Goal: Task Accomplishment & Management: Use online tool/utility

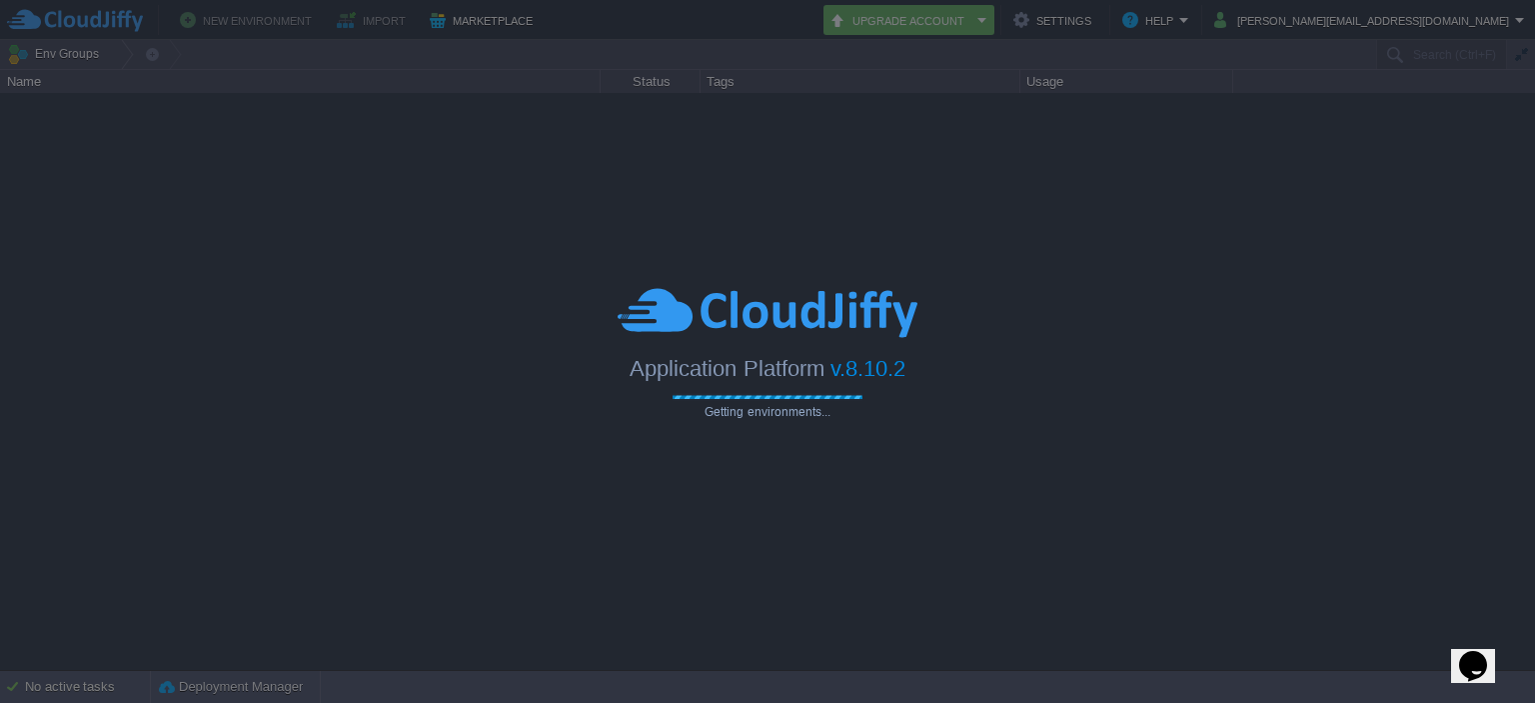
type input "Search (Ctrl+F)"
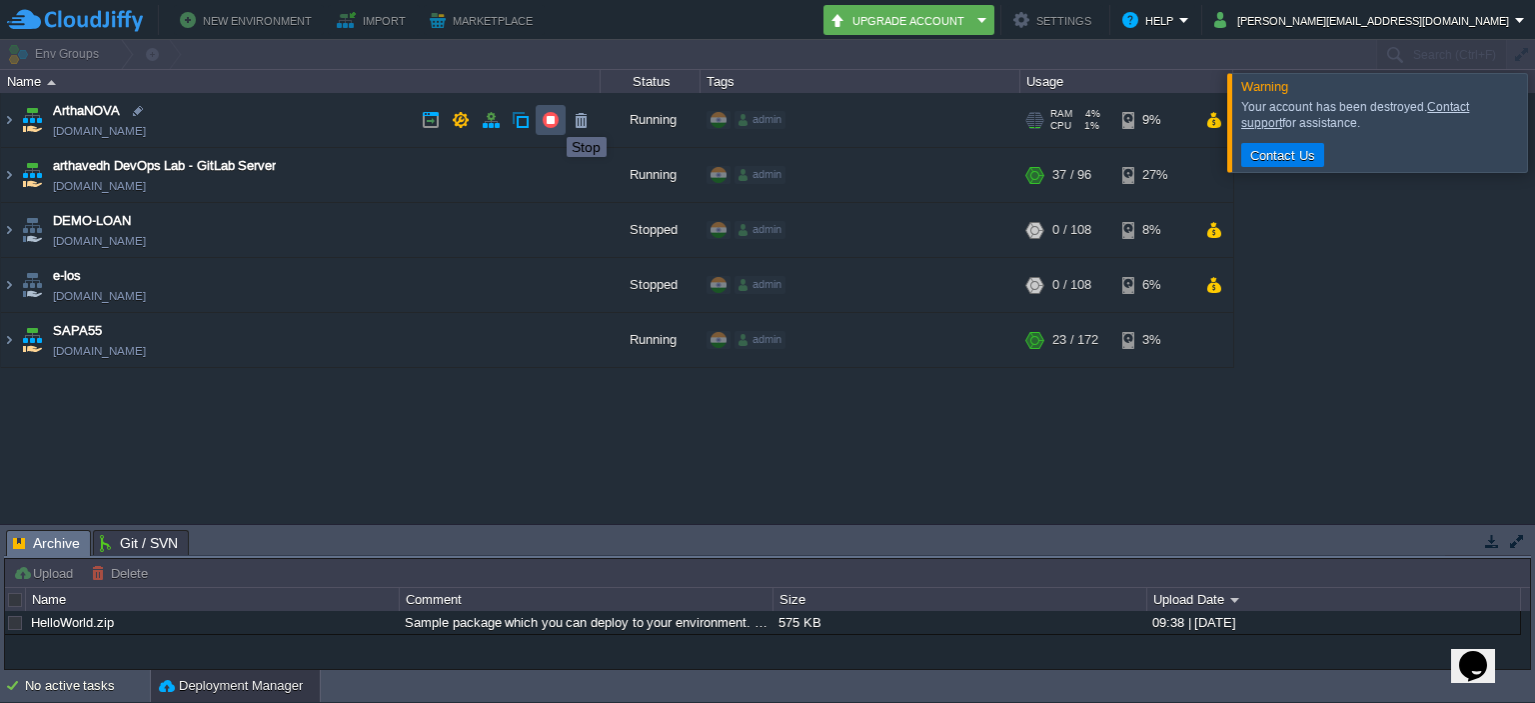
click at [552, 119] on button "button" at bounding box center [551, 120] width 18 height 18
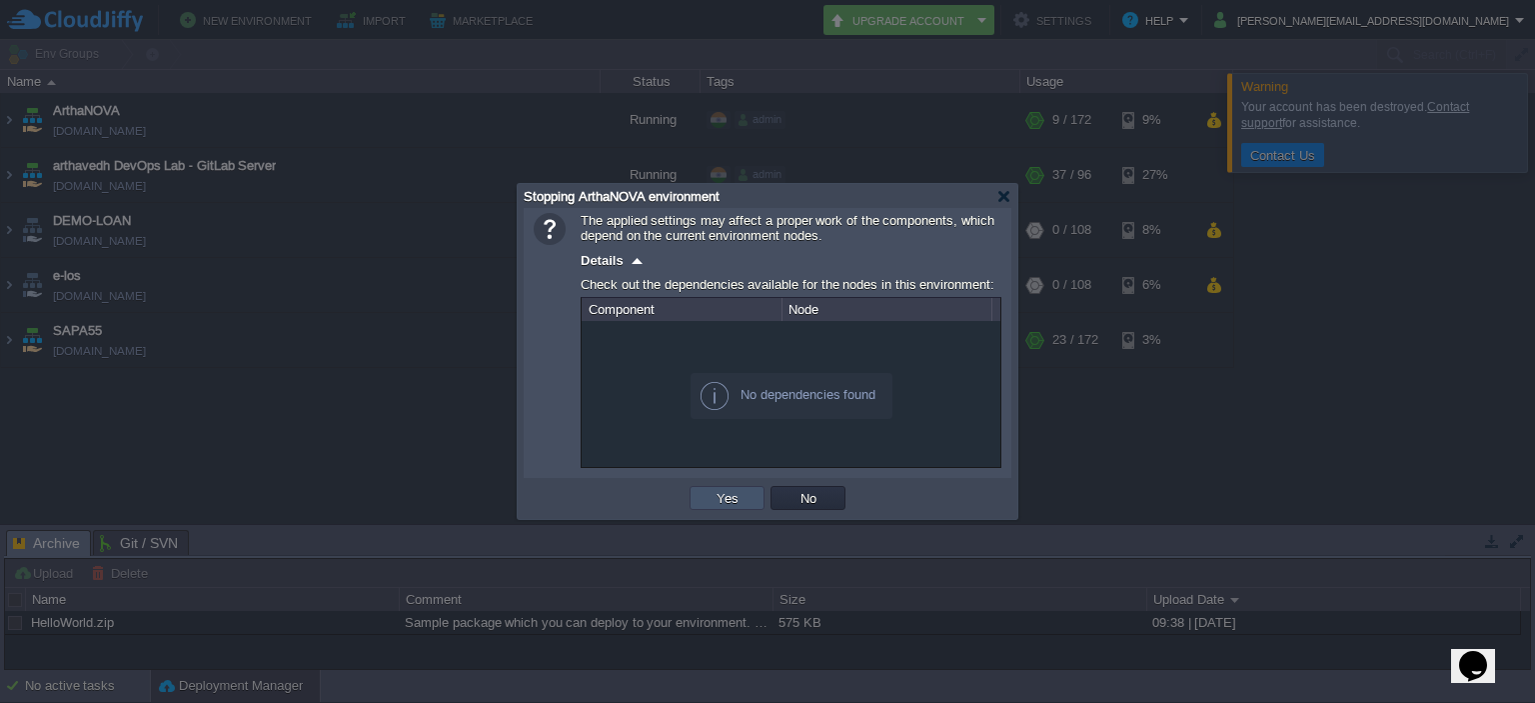
click at [739, 499] on button "Yes" at bounding box center [728, 498] width 34 height 18
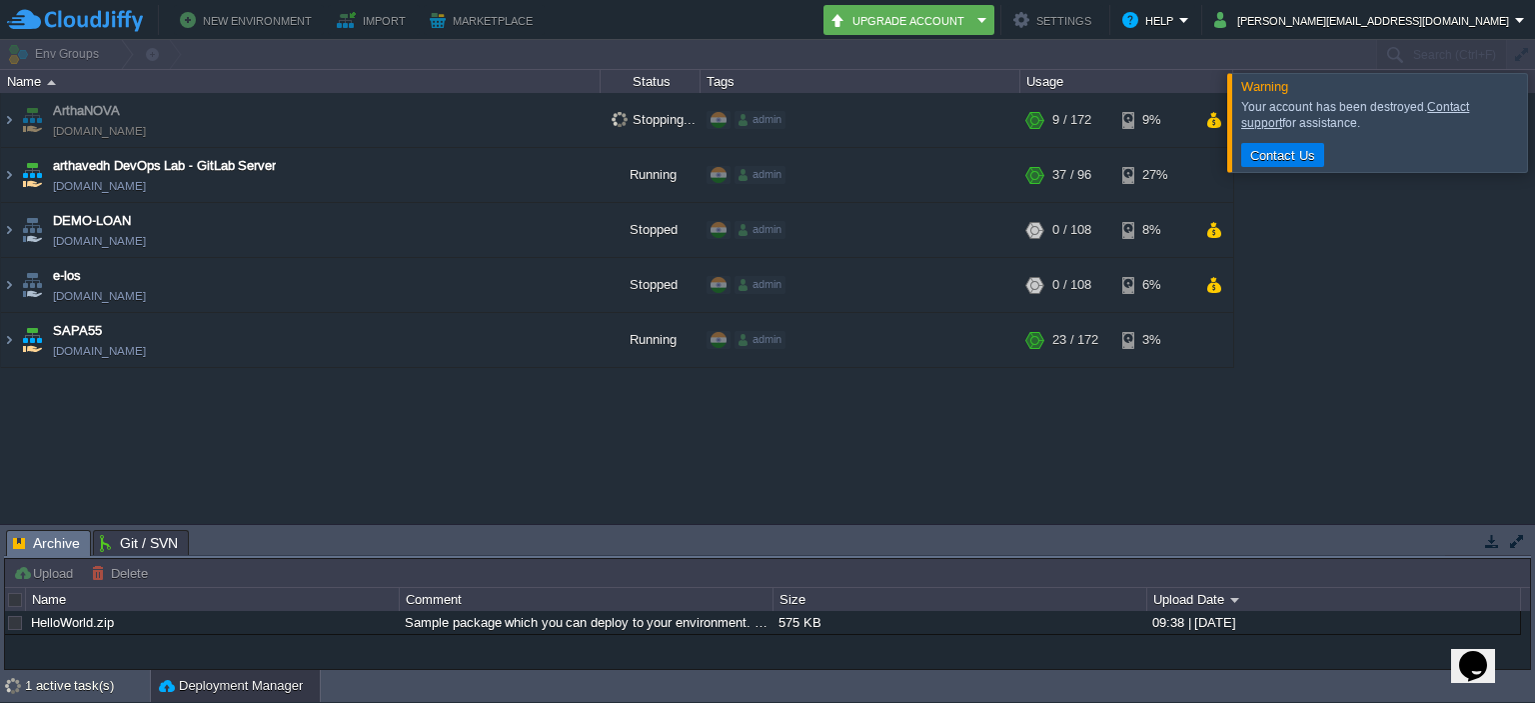
click at [1534, 149] on div at bounding box center [1559, 122] width 0 height 98
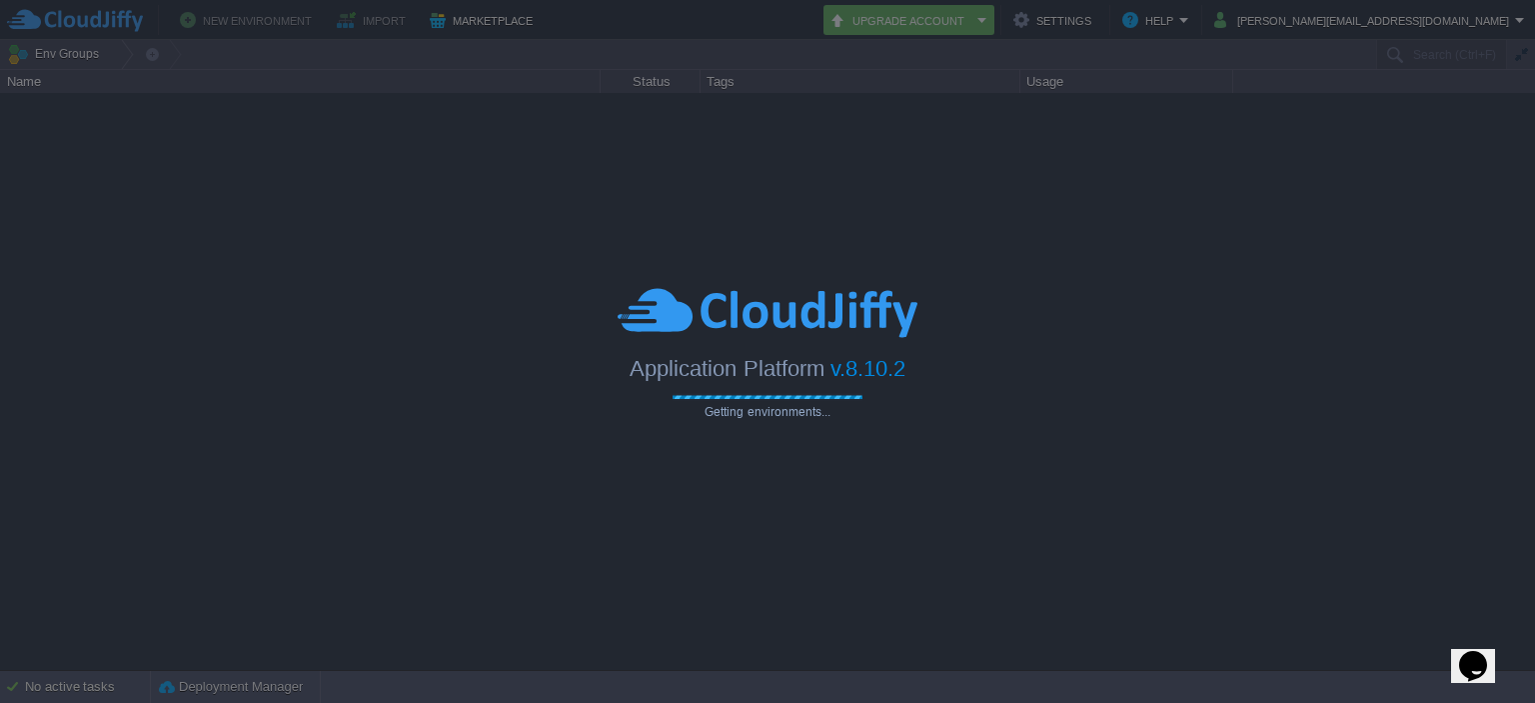
type input "Search (Ctrl+F)"
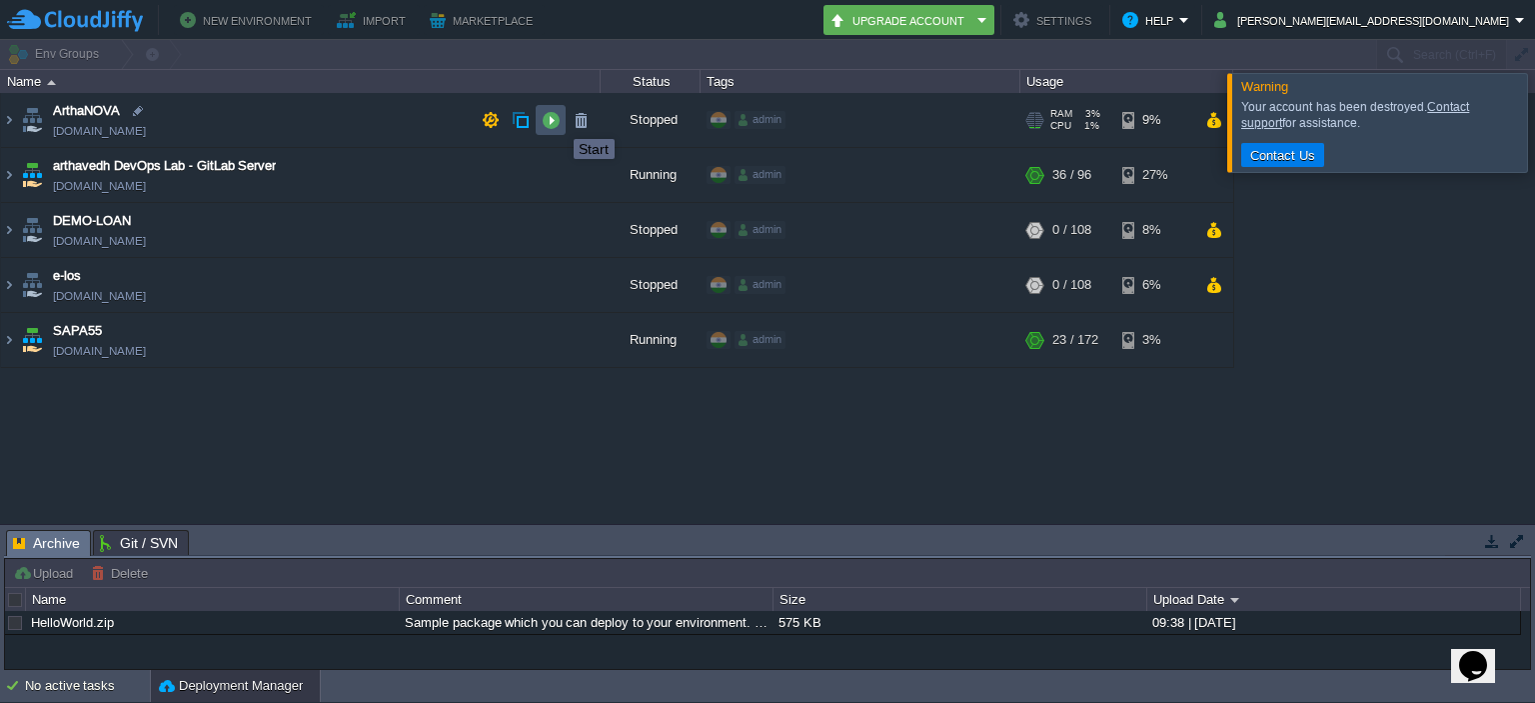
click at [559, 121] on button "button" at bounding box center [551, 120] width 18 height 18
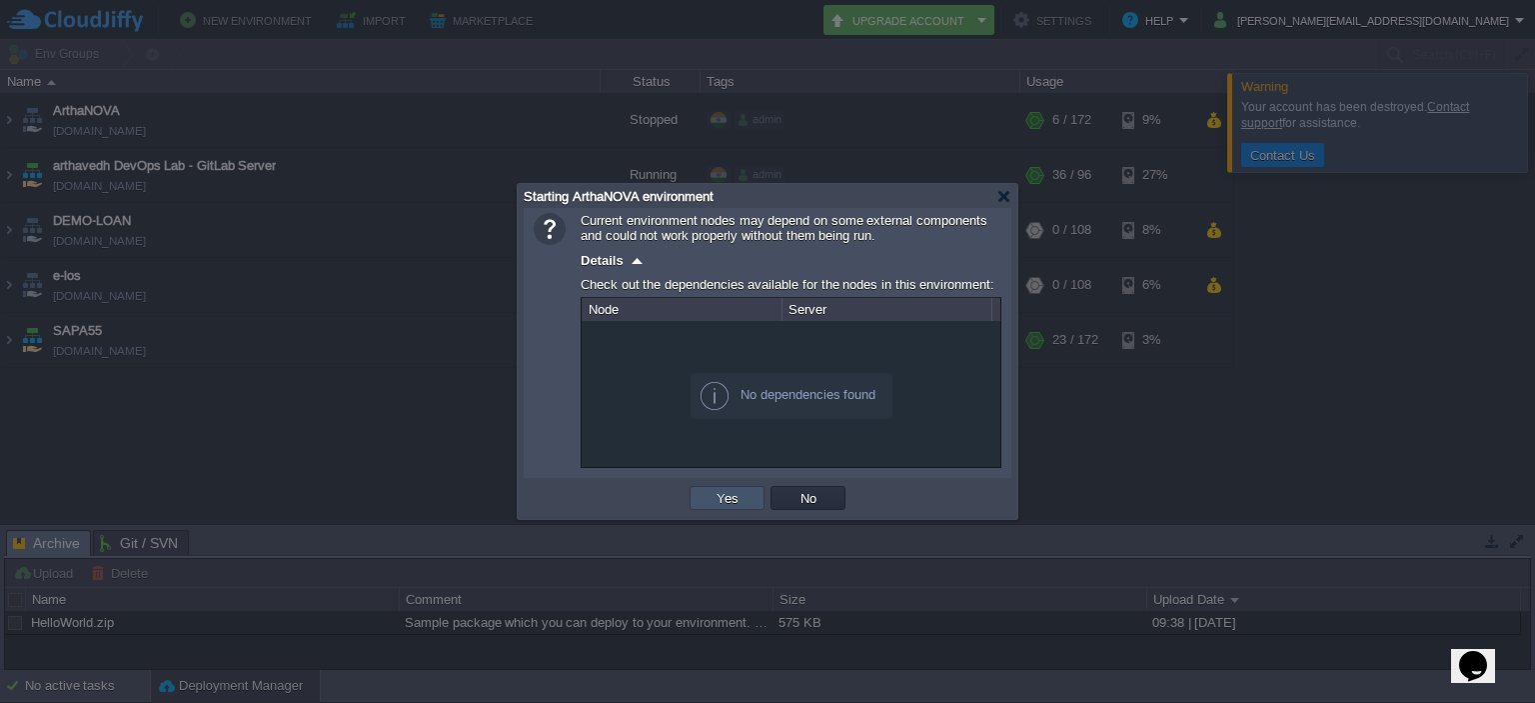
click at [728, 500] on button "Yes" at bounding box center [728, 498] width 34 height 18
